Goal: Task Accomplishment & Management: Complete application form

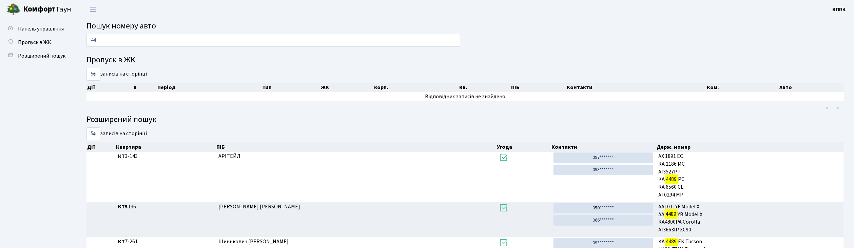
type input "4"
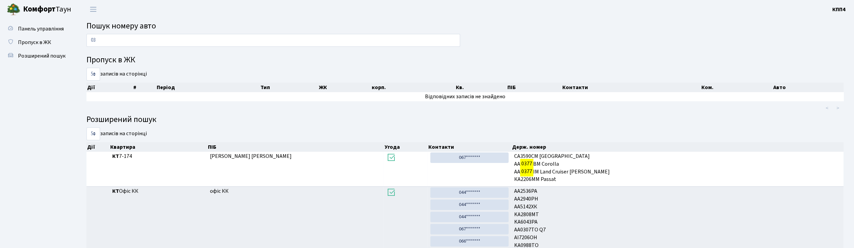
type input "0"
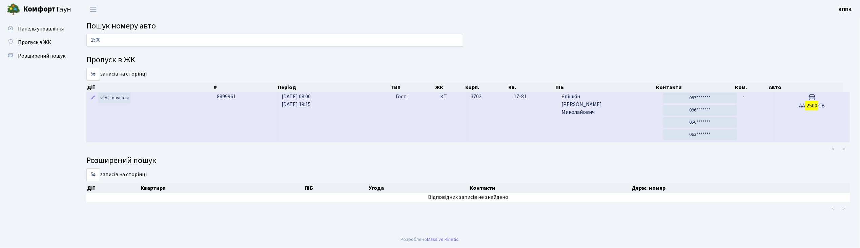
type input "2500"
click at [619, 114] on span "Єпішкін Юрій Миколайович" at bounding box center [610, 104] width 96 height 23
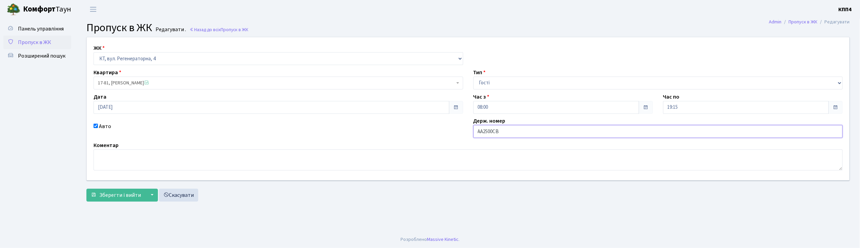
click at [511, 131] on input "АА2500СВ" at bounding box center [659, 131] width 370 height 13
type input "АА2500ІВ"
click at [131, 194] on span "Зберегти і вийти" at bounding box center [120, 195] width 42 height 7
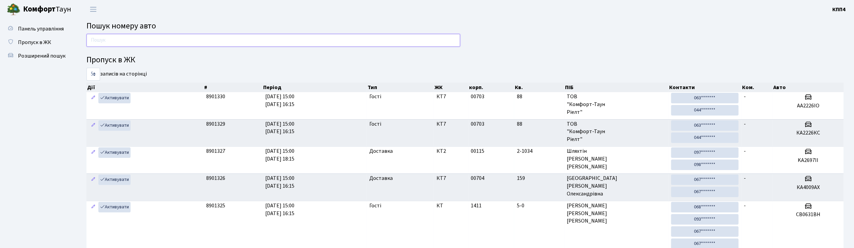
click at [98, 38] on input "text" at bounding box center [273, 40] width 374 height 13
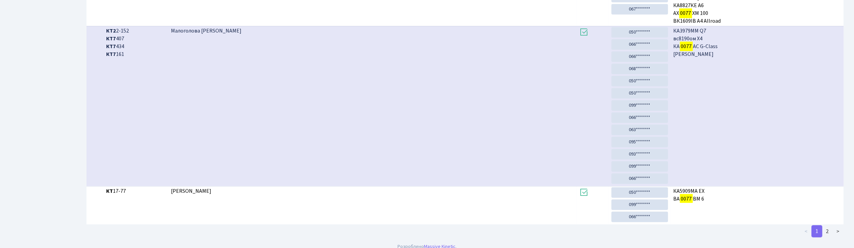
scroll to position [313, 0]
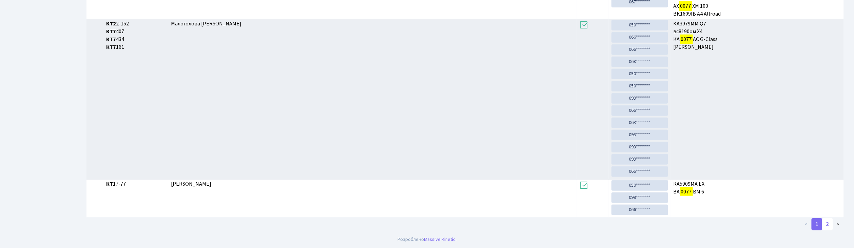
click at [828, 224] on link "2" at bounding box center [827, 224] width 11 height 12
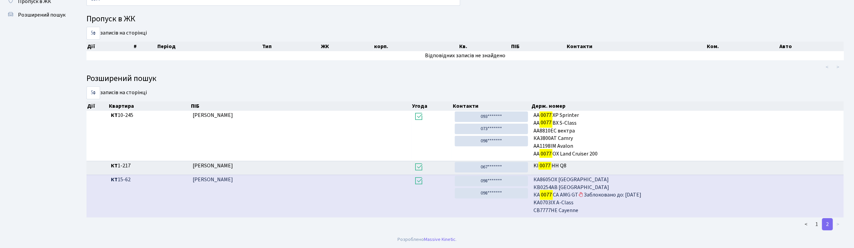
scroll to position [0, 0]
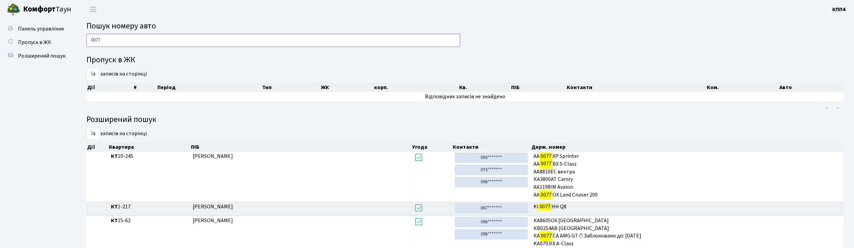
click at [102, 41] on input "0077" at bounding box center [273, 40] width 374 height 13
type input "0"
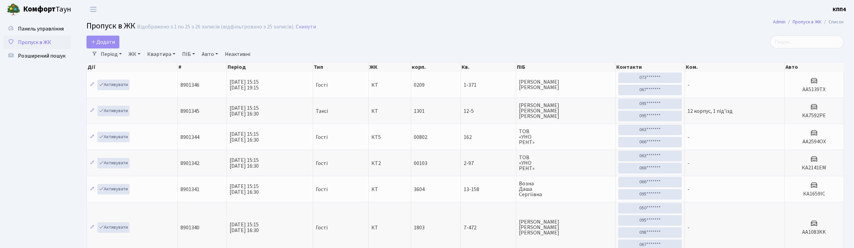
select select "25"
click at [106, 44] on span "Додати" at bounding box center [103, 41] width 24 height 7
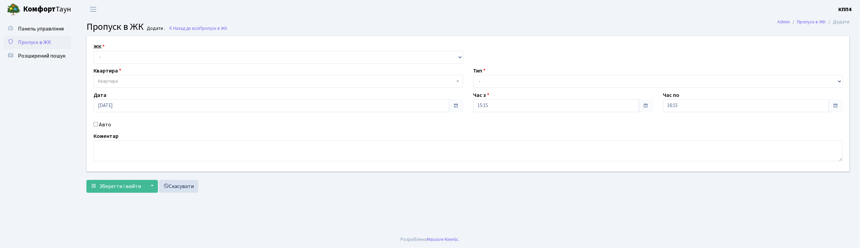
click at [96, 123] on input "Авто" at bounding box center [96, 124] width 4 height 4
checkbox input "true"
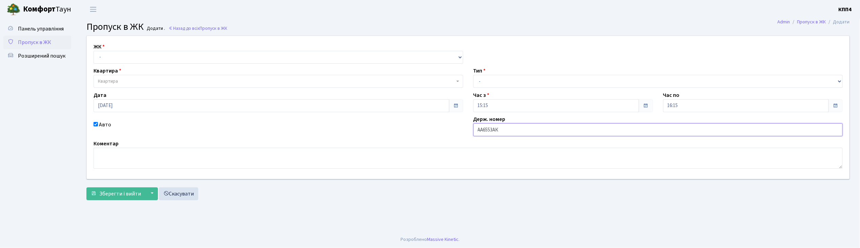
type input "АА6553АК"
click at [110, 54] on select "- КТ, вул. Регенераторна, 4 КТ2, просп. [STREET_ADDRESS] [STREET_ADDRESS] [PERS…" at bounding box center [279, 57] width 370 height 13
select select "271"
click at [94, 51] on select "- КТ, вул. Регенераторна, 4 КТ2, просп. [STREET_ADDRESS] [STREET_ADDRESS] [PERS…" at bounding box center [279, 57] width 370 height 13
select select
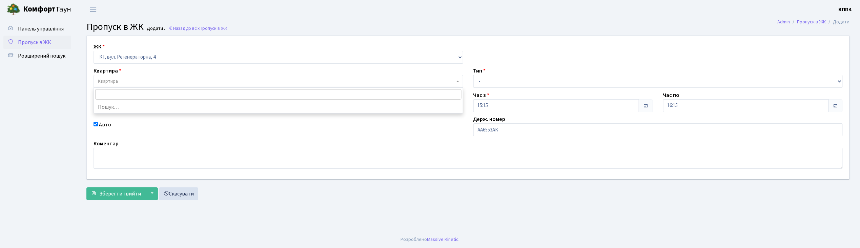
click at [113, 81] on span "Квартира" at bounding box center [108, 81] width 20 height 7
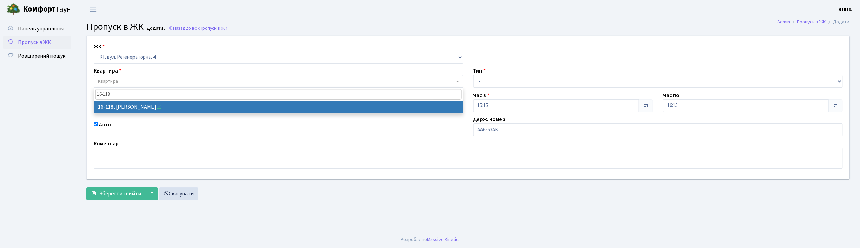
type input "16-118"
select select "8679"
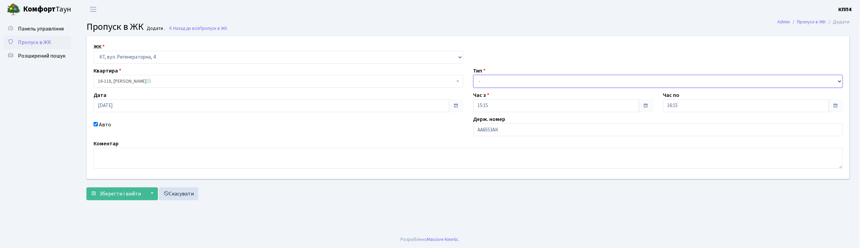
click at [496, 81] on select "- Доставка Таксі Гості Сервіс" at bounding box center [659, 81] width 370 height 13
select select "2"
click at [474, 75] on select "- Доставка Таксі Гості Сервіс" at bounding box center [659, 81] width 370 height 13
click at [111, 196] on span "Зберегти і вийти" at bounding box center [120, 193] width 42 height 7
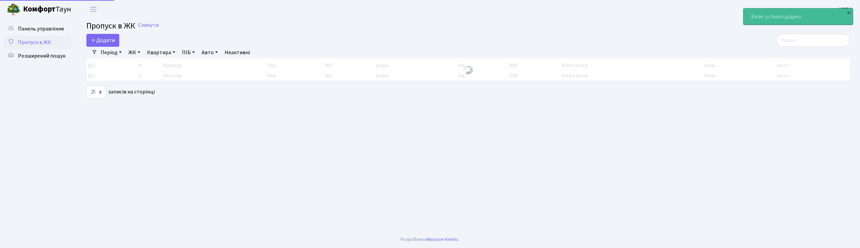
select select "25"
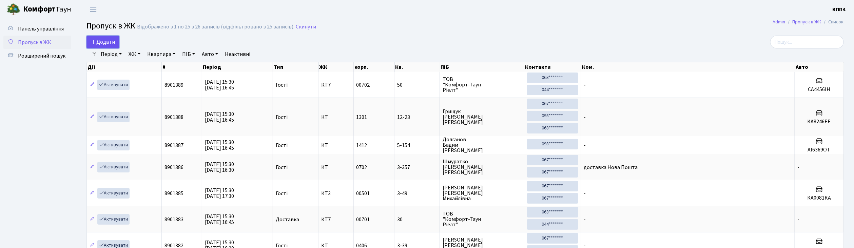
click at [104, 44] on span "Додати" at bounding box center [103, 41] width 24 height 7
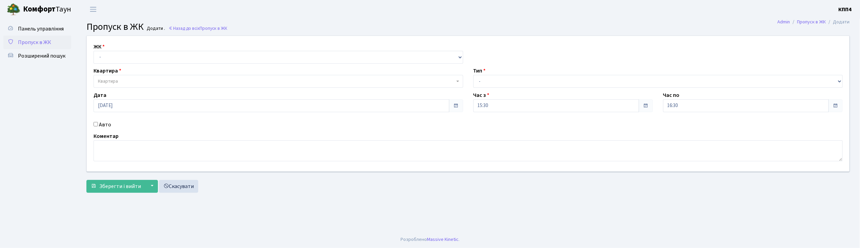
click at [95, 124] on input "Авто" at bounding box center [96, 124] width 4 height 4
checkbox input "true"
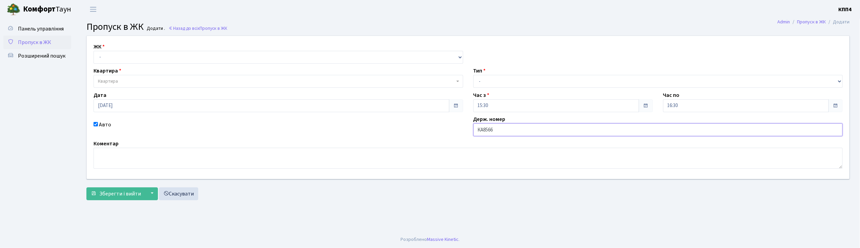
type input "КА8566ІН"
click at [148, 53] on select "- КТ, вул. Регенераторна, 4 КТ2, просп. [STREET_ADDRESS] [STREET_ADDRESS] [PERS…" at bounding box center [279, 57] width 370 height 13
select select "271"
click at [94, 51] on select "- КТ, вул. Регенераторна, 4 КТ2, просп. Соборності, 17 КТ3, вул. Березнева, 16 …" at bounding box center [279, 57] width 370 height 13
select select
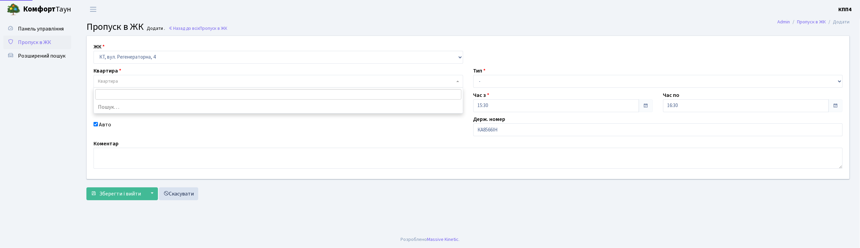
click at [144, 80] on span "Квартира" at bounding box center [276, 81] width 357 height 7
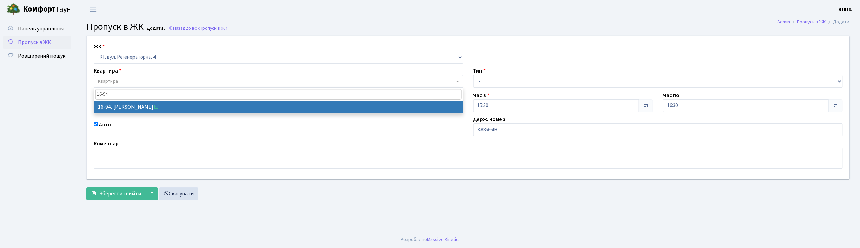
type input "16-94"
select select "8655"
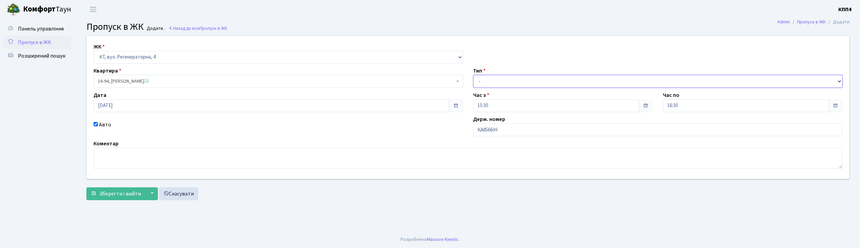
click at [480, 80] on select "- Доставка Таксі Гості Сервіс" at bounding box center [659, 81] width 370 height 13
select select "2"
click at [474, 75] on select "- Доставка Таксі Гості Сервіс" at bounding box center [659, 81] width 370 height 13
click at [127, 191] on span "Зберегти і вийти" at bounding box center [120, 193] width 42 height 7
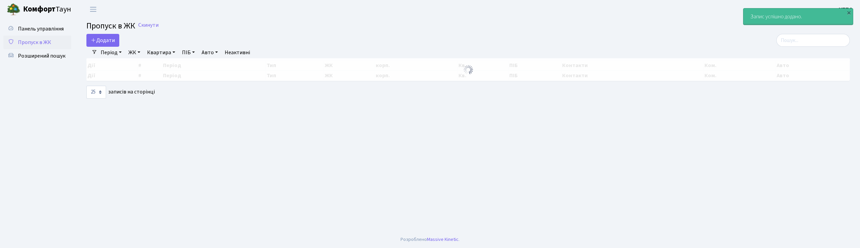
select select "25"
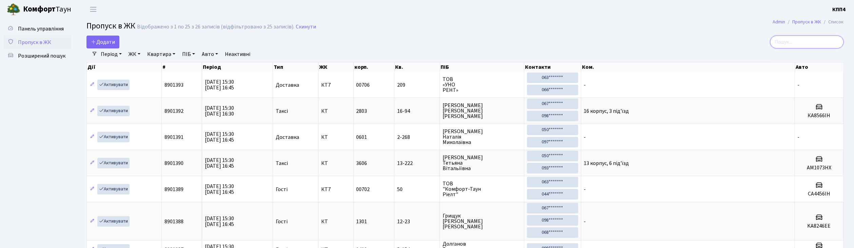
click at [809, 45] on input "search" at bounding box center [807, 42] width 74 height 13
